Goal: Transaction & Acquisition: Book appointment/travel/reservation

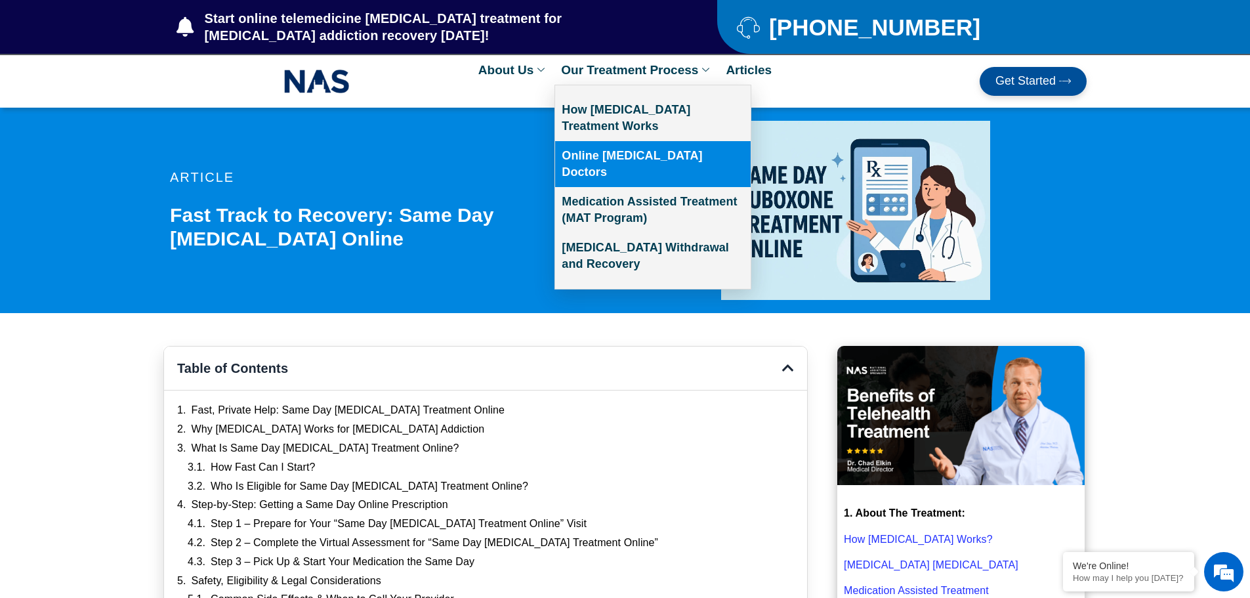
click at [634, 150] on link "Online [MEDICAL_DATA] Doctors" at bounding box center [652, 164] width 195 height 46
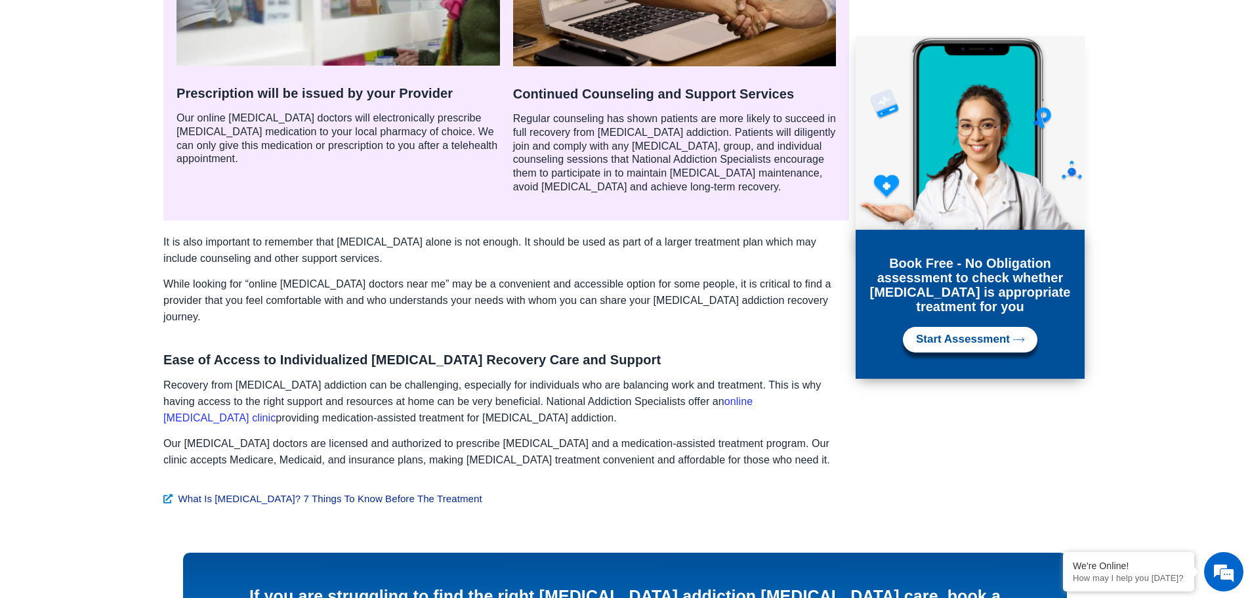
scroll to position [1771, 0]
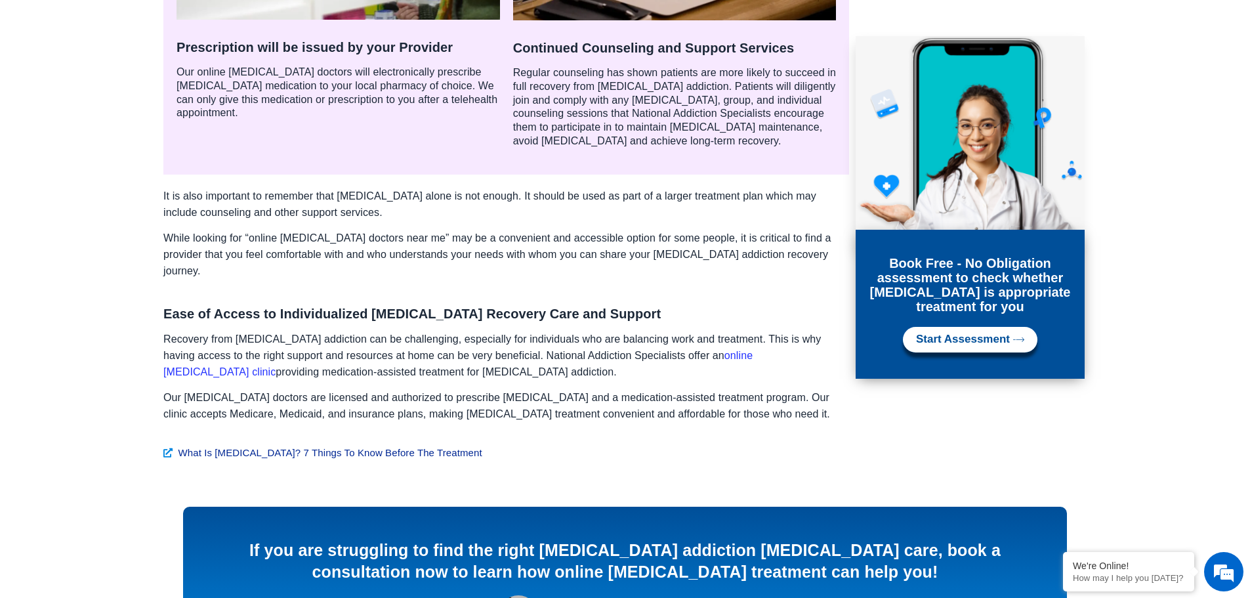
click at [686, 350] on link "online [MEDICAL_DATA] clinic" at bounding box center [457, 364] width 589 height 28
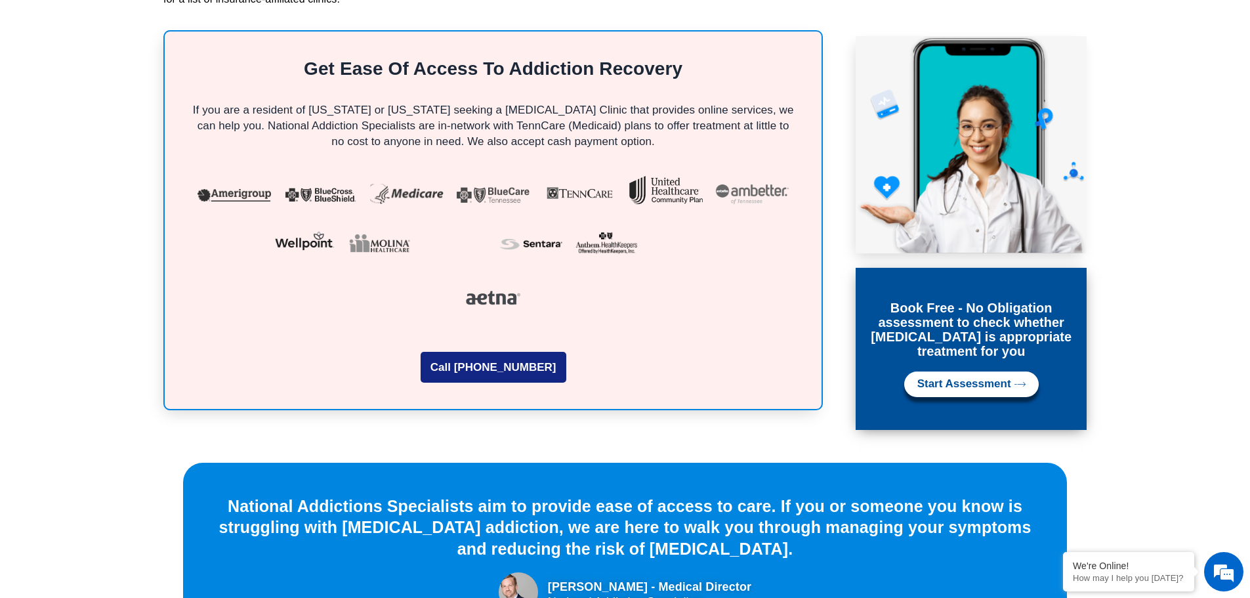
scroll to position [3477, 0]
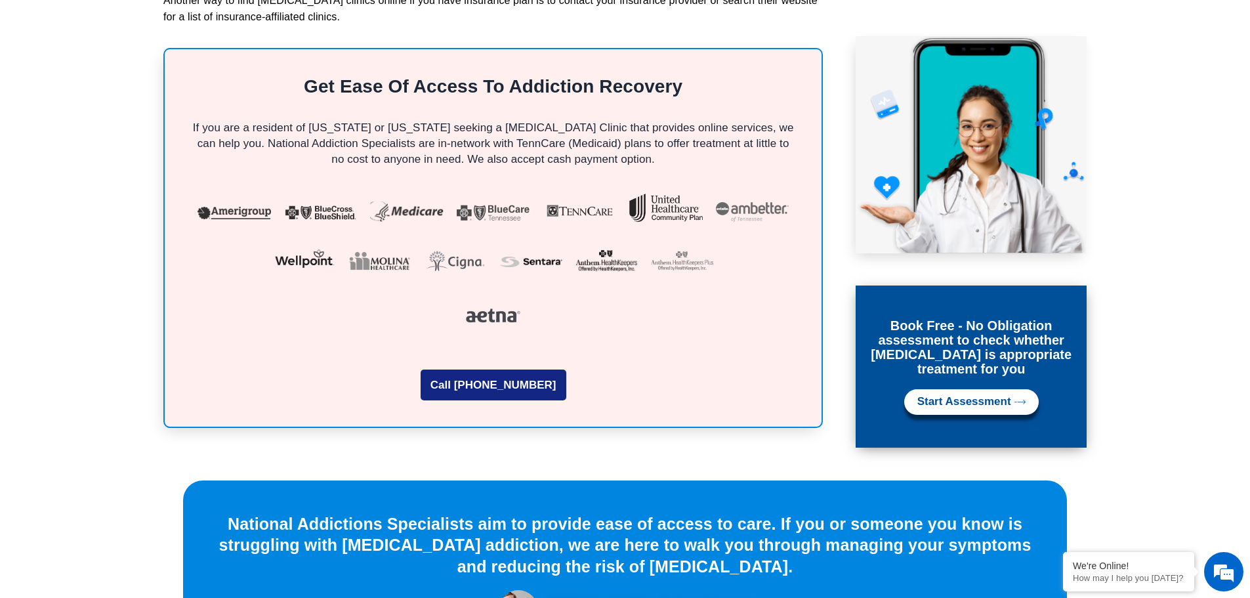
click at [956, 396] on span "Start Assessment" at bounding box center [964, 402] width 94 height 12
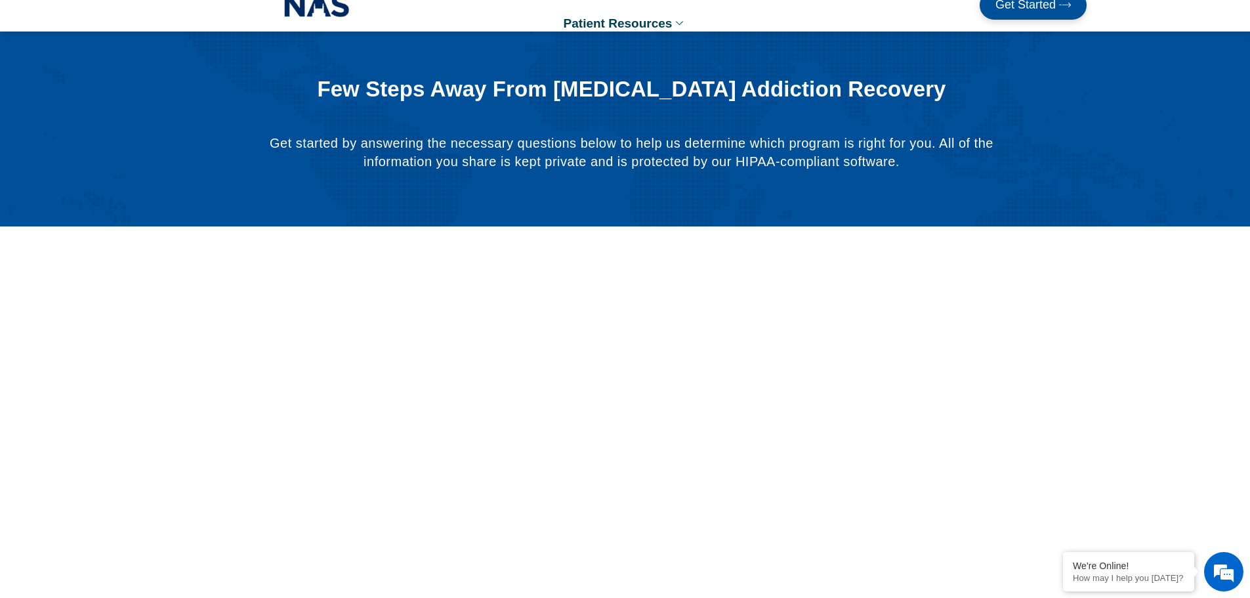
scroll to position [262, 0]
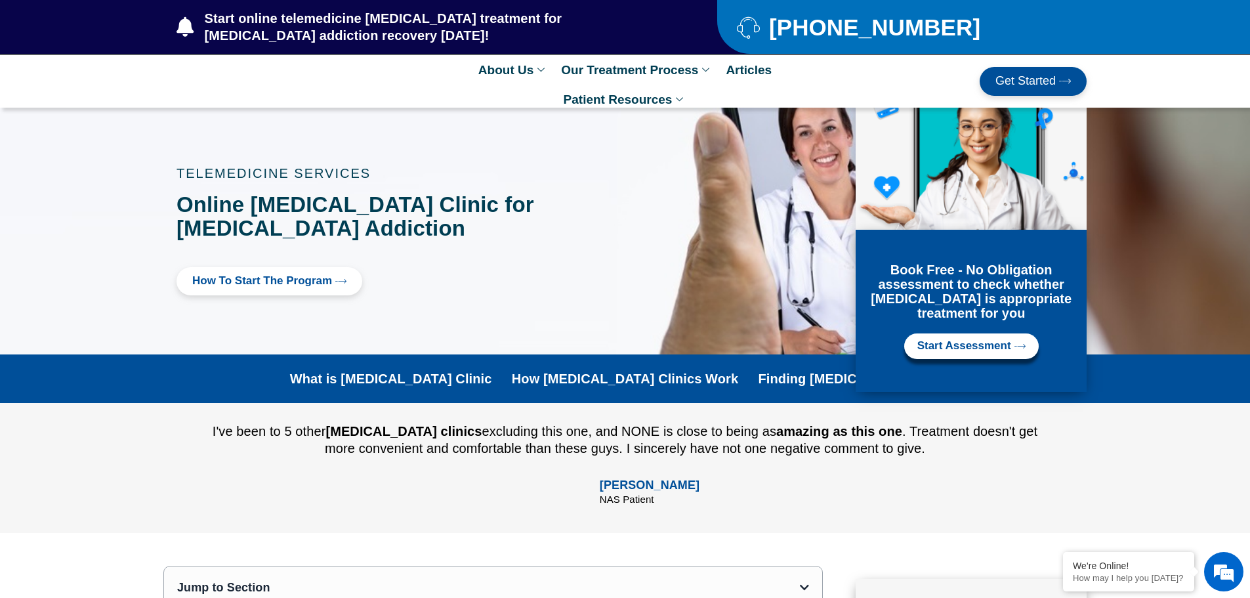
scroll to position [3460, 0]
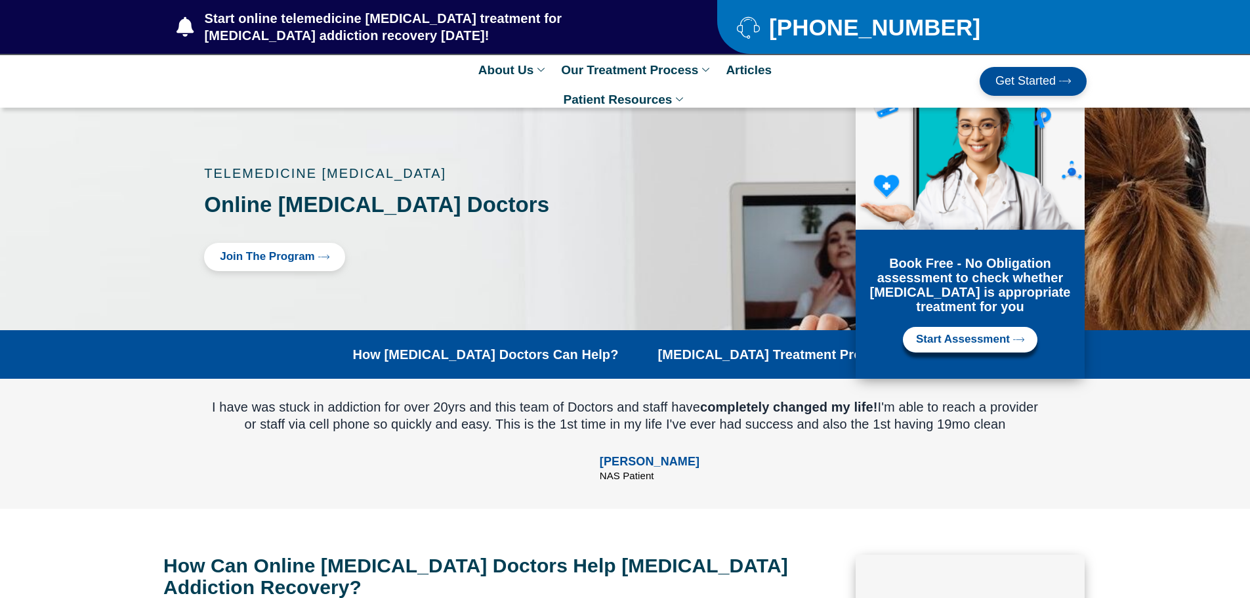
scroll to position [1771, 0]
